Goal: Navigation & Orientation: Understand site structure

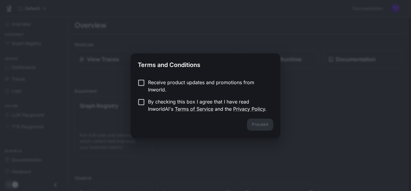
click at [151, 85] on p "Receive product updates and promotions from Inworld." at bounding box center [208, 86] width 120 height 14
click at [254, 122] on button "Proceed" at bounding box center [260, 124] width 26 height 12
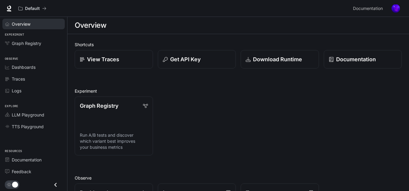
click at [38, 27] on link "Overview" at bounding box center [33, 24] width 62 height 11
click at [30, 67] on span "Dashboards" at bounding box center [24, 67] width 24 height 6
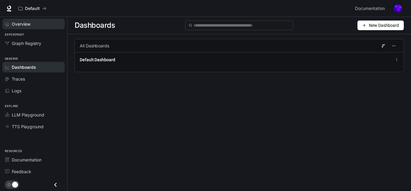
click at [35, 26] on div "Overview" at bounding box center [37, 24] width 50 height 6
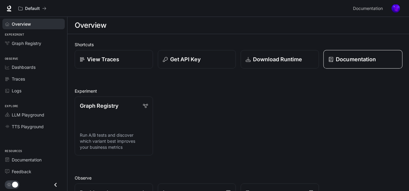
click at [335, 58] on div "Documentation" at bounding box center [362, 59] width 69 height 8
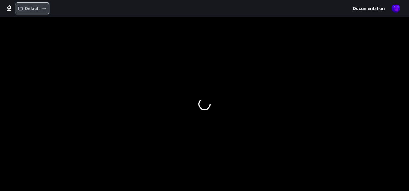
click at [34, 10] on p "Default" at bounding box center [32, 8] width 15 height 5
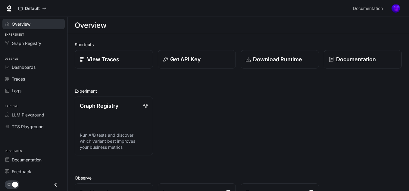
click at [38, 24] on div "Overview" at bounding box center [37, 24] width 50 height 6
